Goal: Task Accomplishment & Management: Manage account settings

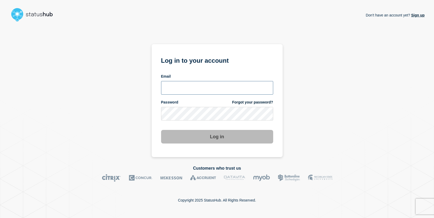
click at [211, 90] on input "email input" at bounding box center [217, 88] width 112 height 14
type input "[EMAIL_ADDRESS][DOMAIN_NAME]"
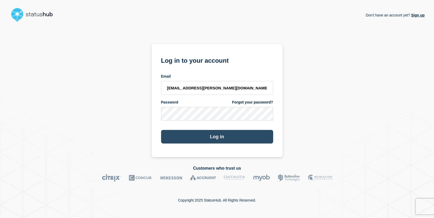
click at [231, 141] on button "Log in" at bounding box center [217, 137] width 112 height 14
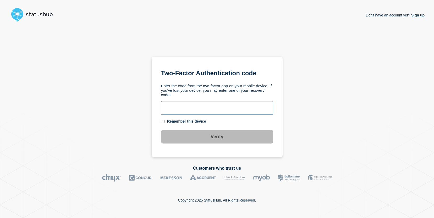
click at [217, 112] on input "text" at bounding box center [217, 108] width 112 height 14
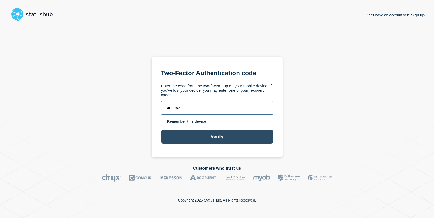
type input "400957"
click at [194, 135] on button "Verify" at bounding box center [217, 137] width 112 height 14
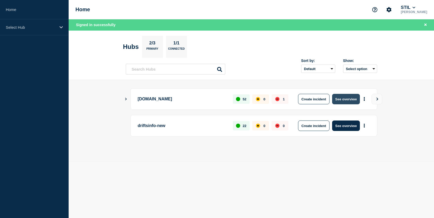
click at [344, 96] on button "See overview" at bounding box center [346, 99] width 28 height 10
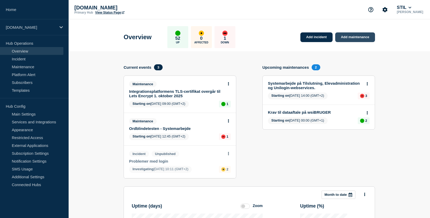
click at [358, 38] on link "Add maintenance" at bounding box center [355, 37] width 40 height 10
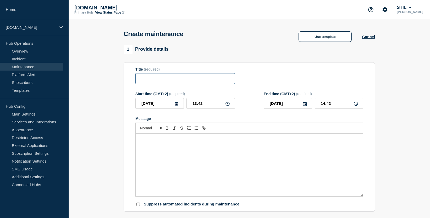
click at [191, 82] on input "Title" at bounding box center [185, 78] width 100 height 11
click at [22, 85] on link "Subscribers" at bounding box center [31, 83] width 63 height 8
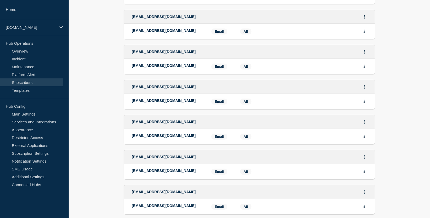
scroll to position [906, 0]
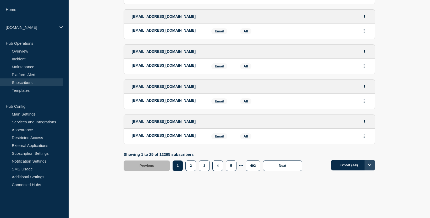
click at [371, 165] on icon "Options" at bounding box center [369, 166] width 3 height 2
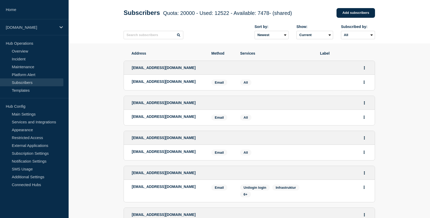
scroll to position [0, 0]
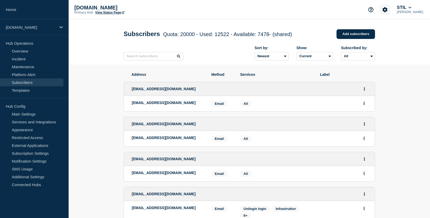
click at [384, 7] on button "Account settings" at bounding box center [385, 9] width 11 height 11
click at [390, 31] on link "Team Members" at bounding box center [386, 31] width 27 height 4
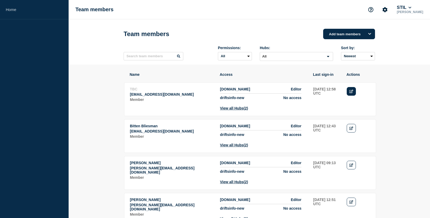
click at [351, 93] on icon "Edit" at bounding box center [351, 91] width 4 height 3
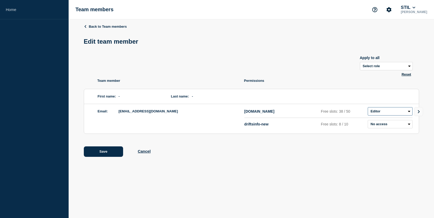
click at [401, 114] on select "Admin Manager Editor No access" at bounding box center [390, 111] width 45 height 8
click at [315, 82] on p "Permissions" at bounding box center [331, 81] width 175 height 4
click at [86, 25] on icon at bounding box center [85, 26] width 2 height 3
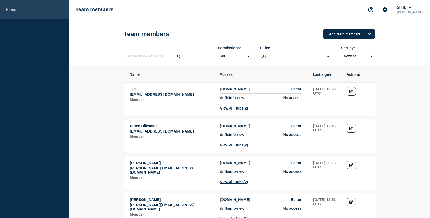
click at [17, 11] on link "Home" at bounding box center [34, 9] width 69 height 19
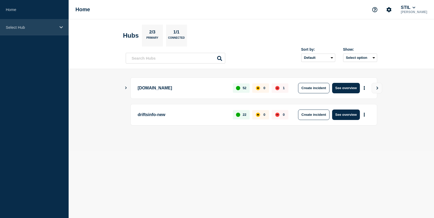
click at [65, 23] on div "Select Hub" at bounding box center [34, 27] width 69 height 16
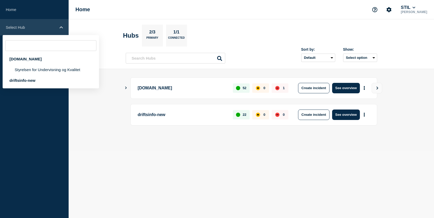
click at [62, 25] on div "Select Hub" at bounding box center [34, 27] width 69 height 16
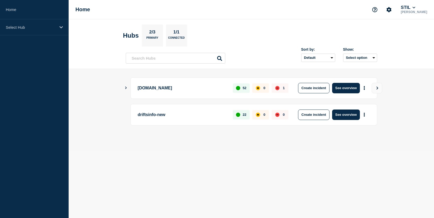
click at [158, 86] on p "[DOMAIN_NAME]" at bounding box center [182, 88] width 89 height 10
click at [347, 87] on button "See overview" at bounding box center [346, 88] width 28 height 10
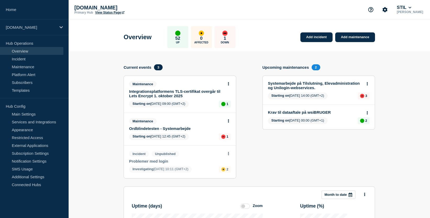
click at [229, 83] on icon at bounding box center [228, 83] width 1 height 3
click at [228, 103] on link "Edit maintenance" at bounding box center [227, 103] width 28 height 4
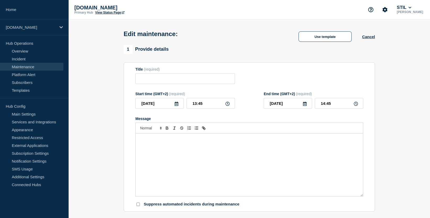
type input "Integrationsplatformens TLS-certifikat overgår til Lets Encrypt 1. oktober 2025"
type input "[DATE]"
type input "09:00"
type input "[DATE]"
type input "09:00"
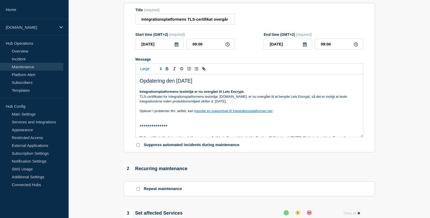
scroll to position [79, 0]
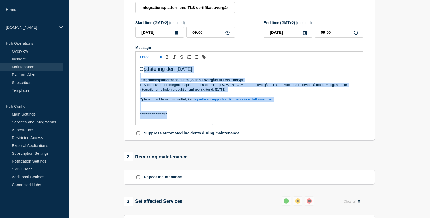
drag, startPoint x: 317, startPoint y: 120, endPoint x: 142, endPoint y: 65, distance: 184.2
click at [142, 65] on div "**********" at bounding box center [249, 89] width 228 height 74
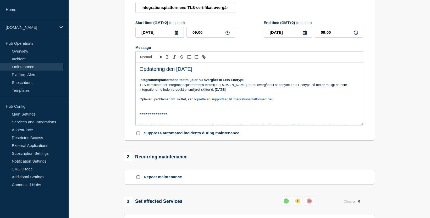
click at [406, 118] on section "**********" at bounding box center [249, 169] width 361 height 391
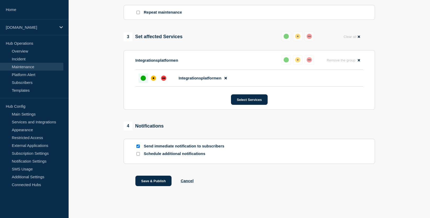
scroll to position [257, 0]
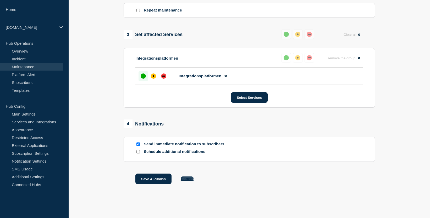
click at [192, 180] on button "Cancel" at bounding box center [187, 179] width 13 height 4
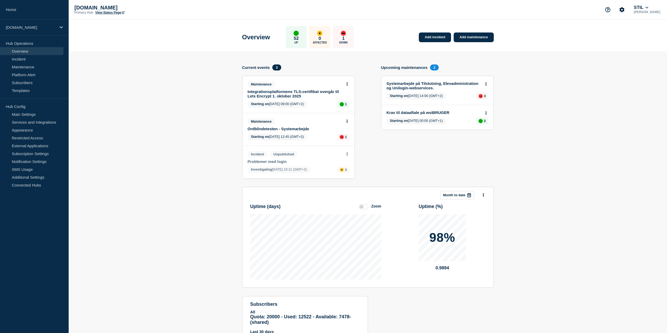
click at [150, 206] on section "Add incident Add maintenance Current events 3 Maintenance Integrationsplatforme…" at bounding box center [368, 201] width 598 height 301
click at [29, 139] on link "Restricted Access" at bounding box center [31, 138] width 63 height 8
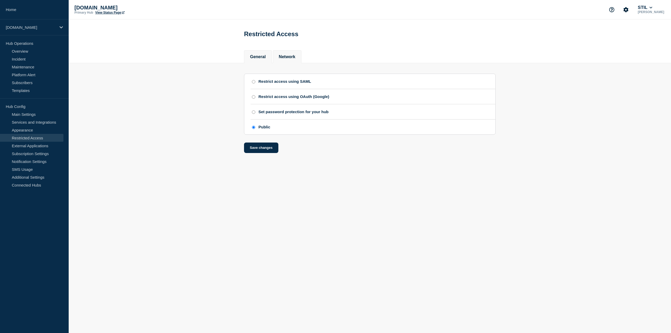
click at [293, 55] on button "Network" at bounding box center [287, 56] width 17 height 5
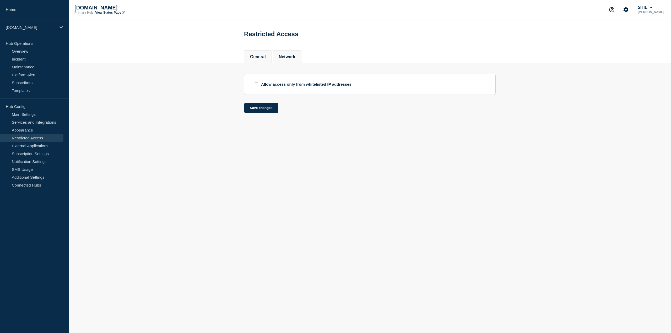
click at [260, 56] on button "General" at bounding box center [258, 56] width 16 height 5
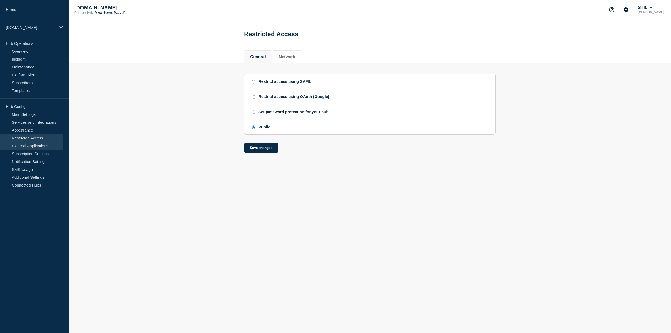
click at [42, 145] on link "External Applications" at bounding box center [31, 146] width 63 height 8
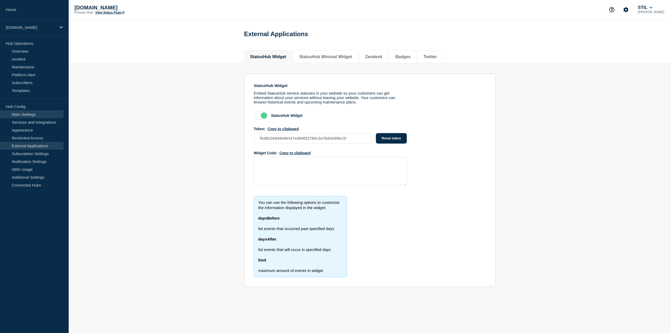
click at [35, 114] on link "Main Settings" at bounding box center [31, 114] width 63 height 8
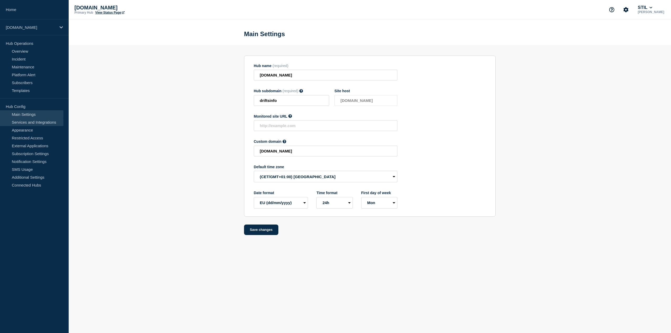
click at [37, 123] on link "Services and Integrations" at bounding box center [31, 122] width 63 height 8
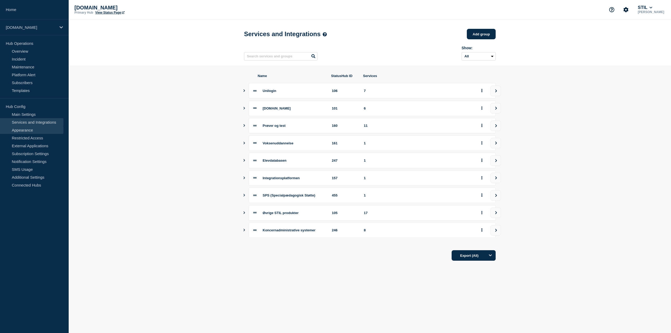
click at [31, 128] on link "Appearance" at bounding box center [31, 130] width 63 height 8
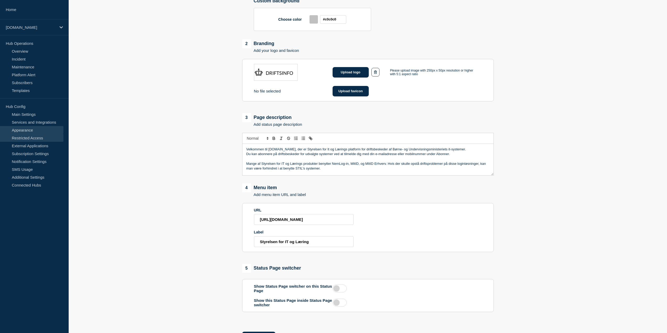
click at [42, 139] on link "Restricted Access" at bounding box center [31, 138] width 63 height 8
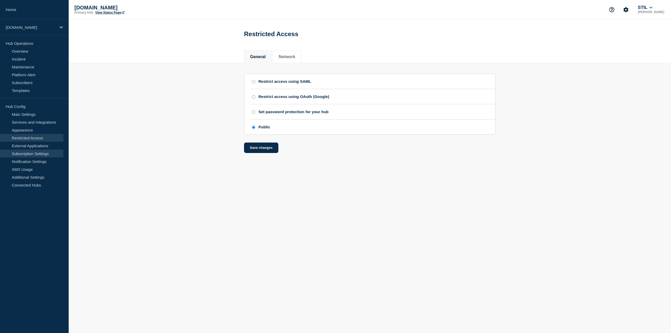
click at [42, 150] on link "Subscription Settings" at bounding box center [31, 154] width 63 height 8
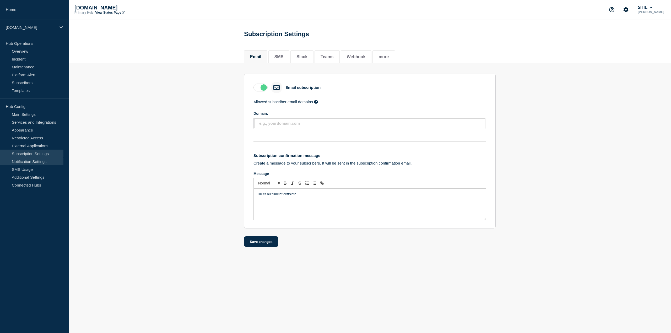
click at [37, 161] on link "Notification Settings" at bounding box center [31, 161] width 63 height 8
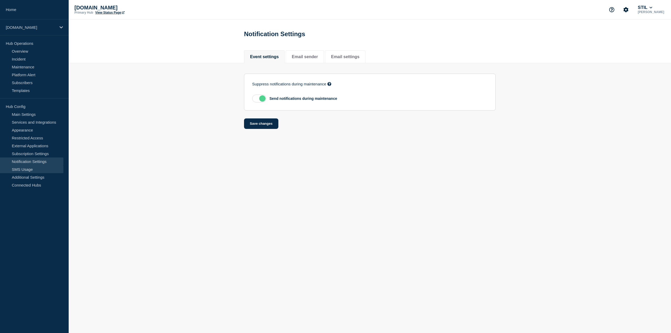
click at [39, 166] on link "SMS Usage" at bounding box center [31, 169] width 63 height 8
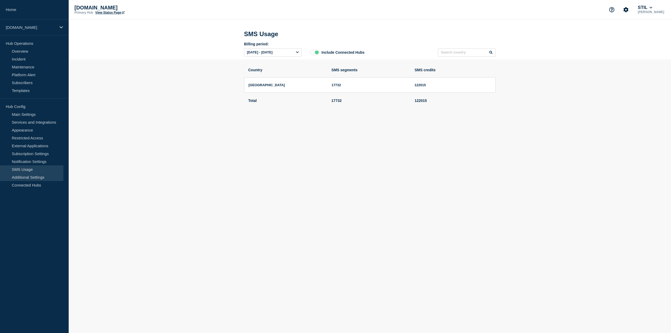
click at [42, 176] on link "Additional Settings" at bounding box center [31, 177] width 63 height 8
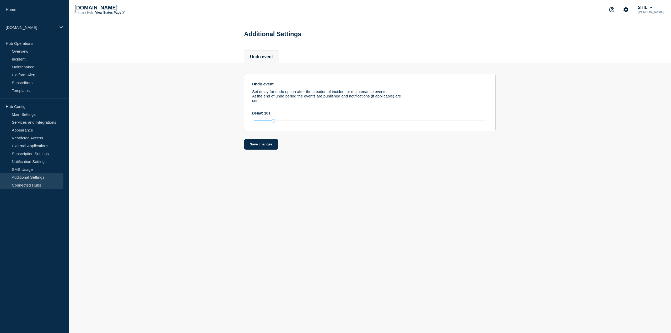
click at [41, 187] on link "Connected Hubs" at bounding box center [31, 185] width 63 height 8
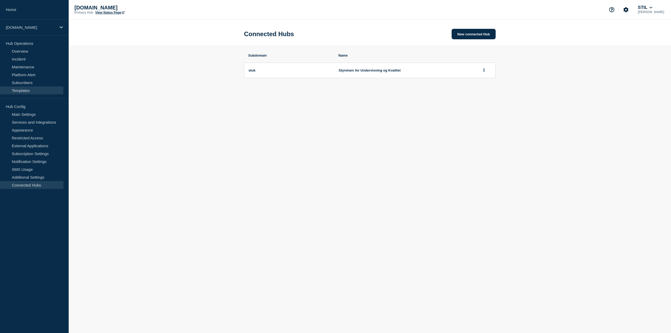
click at [33, 93] on link "Templates" at bounding box center [31, 90] width 63 height 8
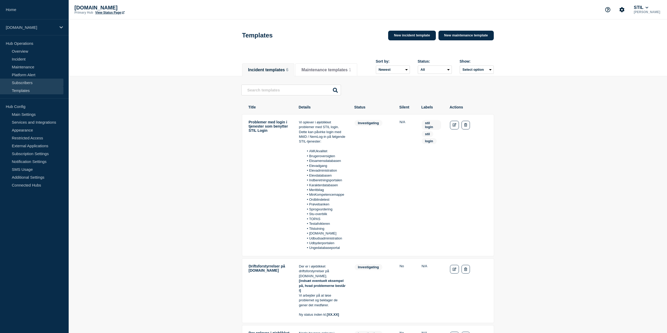
click at [33, 84] on link "Subscribers" at bounding box center [31, 83] width 63 height 8
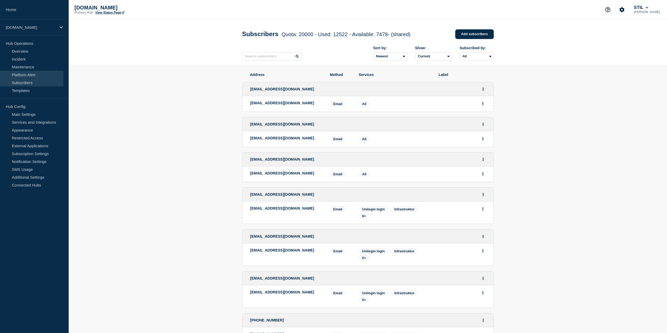
click at [34, 72] on link "Platform Alert" at bounding box center [31, 75] width 63 height 8
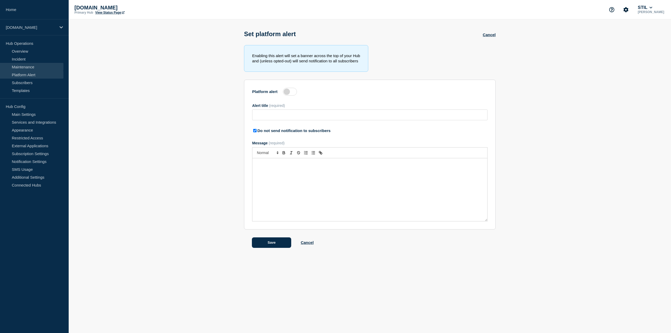
type input "Problemer med tilgang til forskellige tjenester"
checkbox input "true"
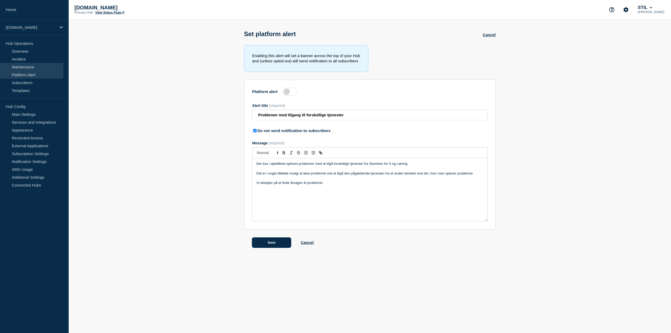
click at [33, 68] on link "Maintenance" at bounding box center [31, 67] width 63 height 8
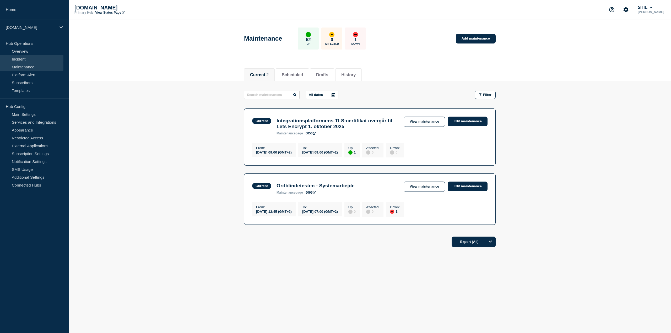
click at [33, 61] on link "Incident" at bounding box center [31, 59] width 63 height 8
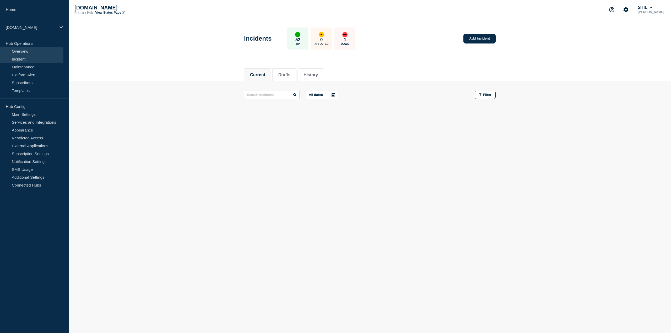
click at [34, 53] on link "Overview" at bounding box center [31, 51] width 63 height 8
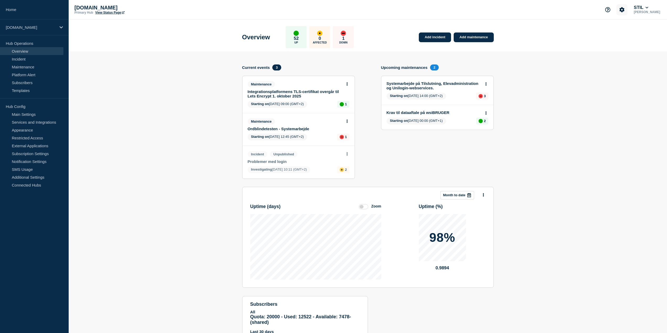
click at [434, 11] on icon "Account settings" at bounding box center [621, 9] width 5 height 5
click at [434, 32] on link "Team Members" at bounding box center [622, 31] width 27 height 4
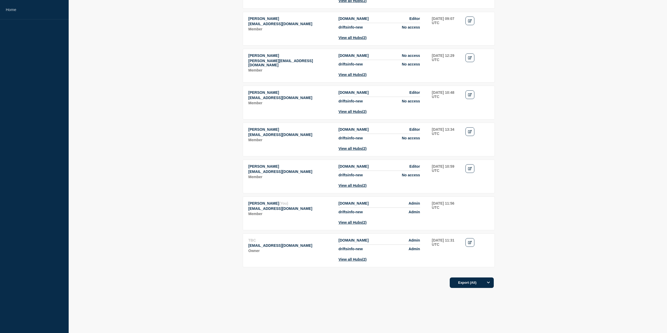
scroll to position [403, 0]
click at [434, 218] on link "Edit" at bounding box center [469, 242] width 9 height 9
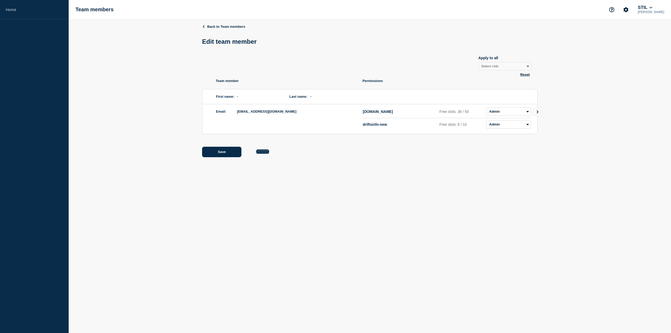
click at [264, 154] on button "Cancel" at bounding box center [262, 151] width 13 height 4
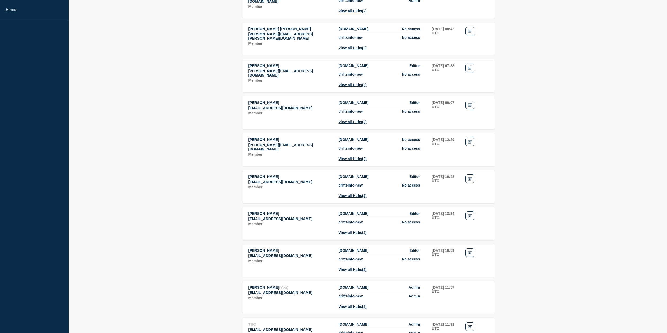
scroll to position [403, 0]
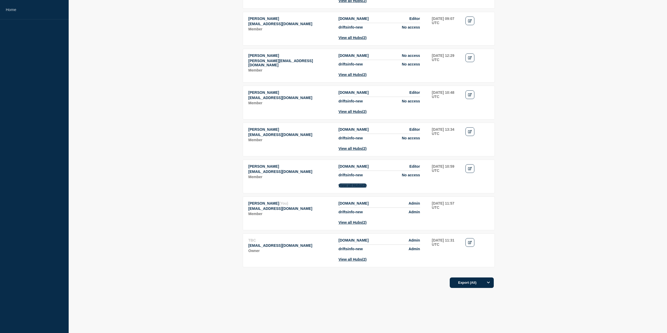
click at [361, 183] on button "View all Hubs (2)" at bounding box center [352, 185] width 28 height 4
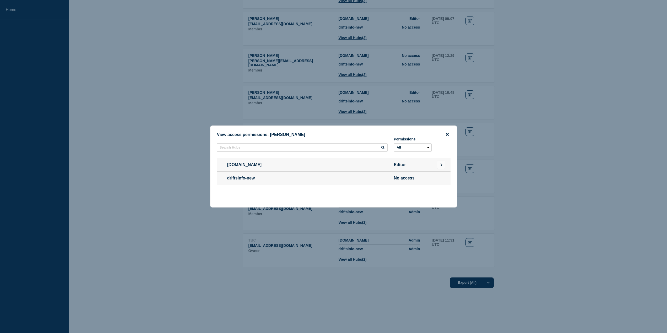
click at [434, 132] on icon "close button" at bounding box center [447, 134] width 3 height 4
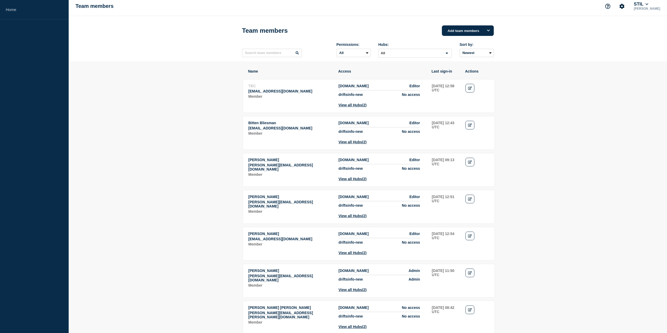
scroll to position [0, 0]
